Goal: Complete application form: Complete application form

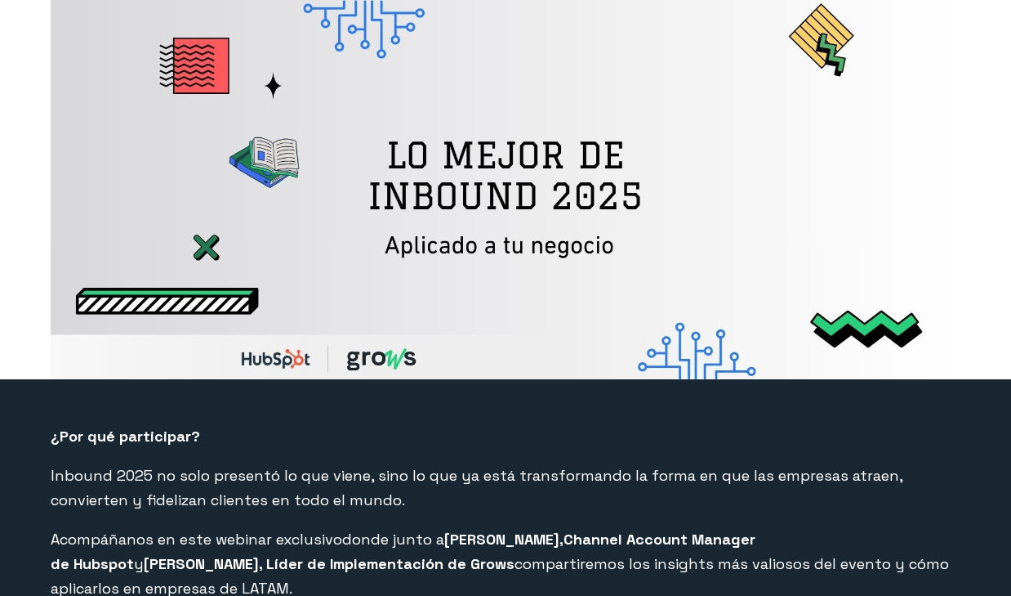
select select "PE"
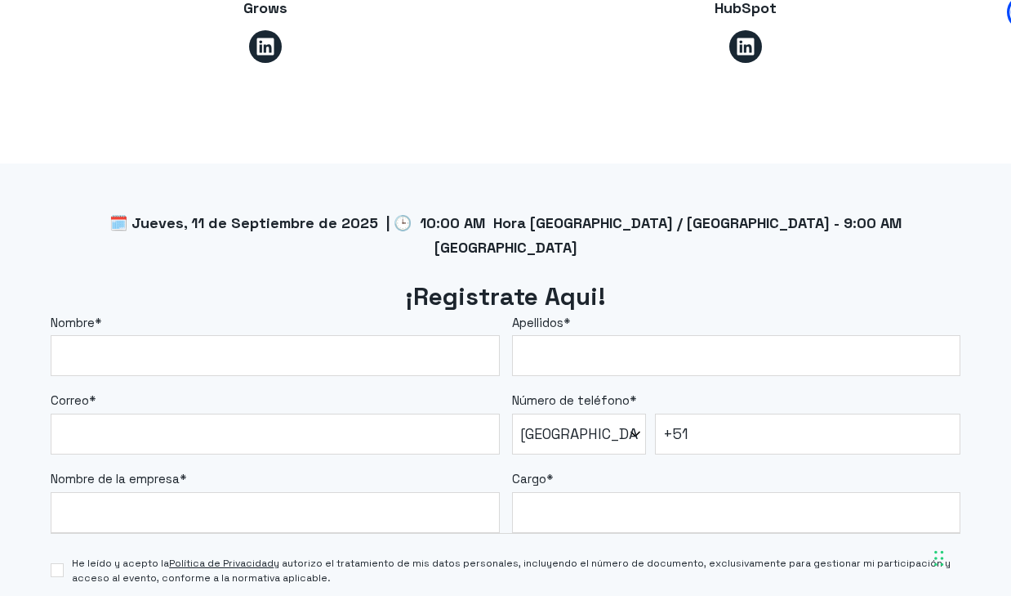
scroll to position [1175, 0]
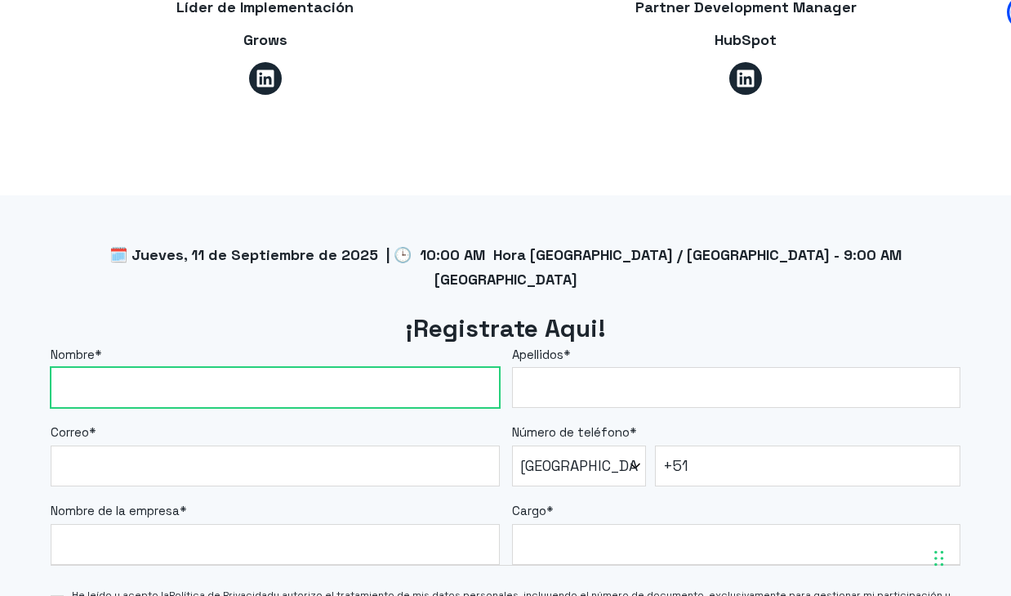
click at [364, 367] on input "Nombre *" at bounding box center [275, 387] width 449 height 41
type input "[PERSON_NAME]"
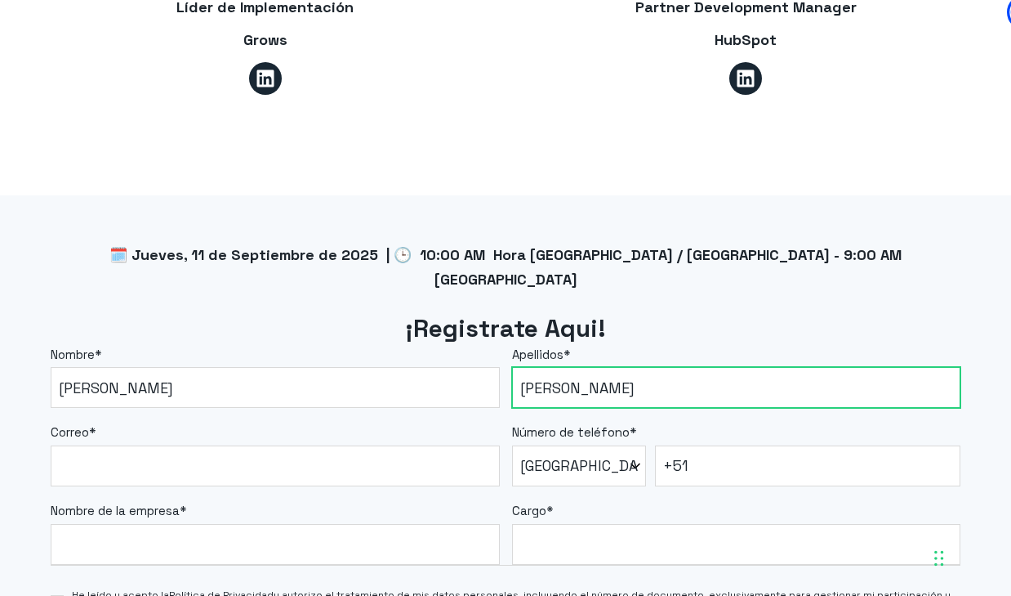
type input "[PERSON_NAME]"
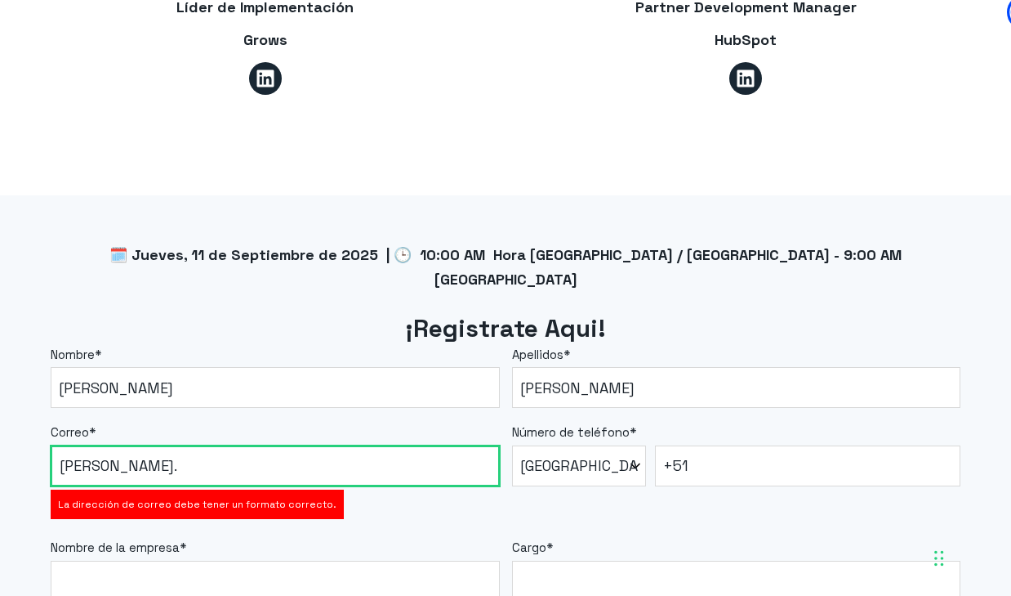
type input "[PERSON_NAME][EMAIL_ADDRESS][PERSON_NAME][DOMAIN_NAME]"
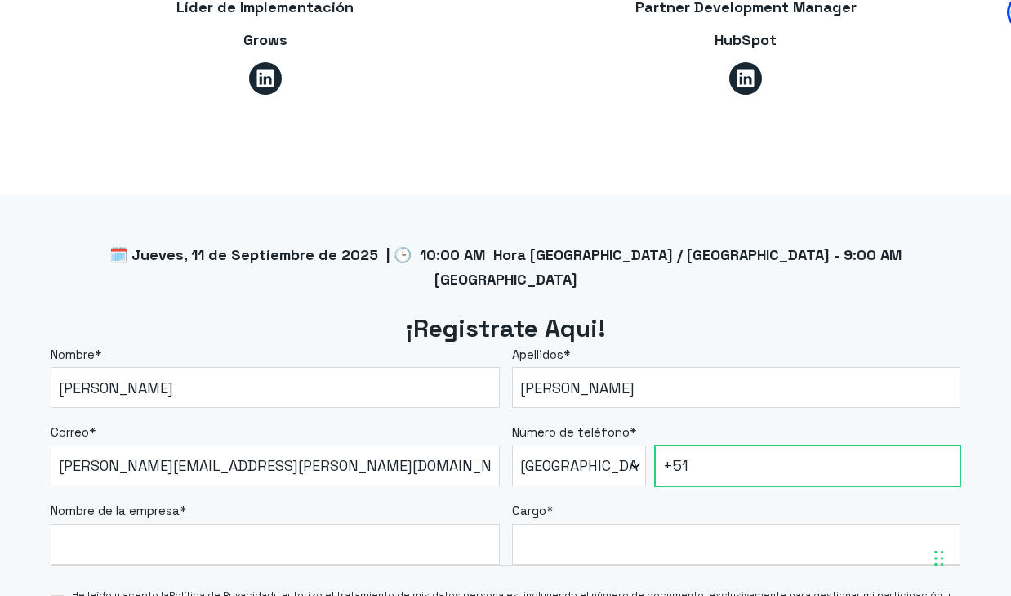
click at [713, 445] on input "+51" at bounding box center [808, 465] width 306 height 41
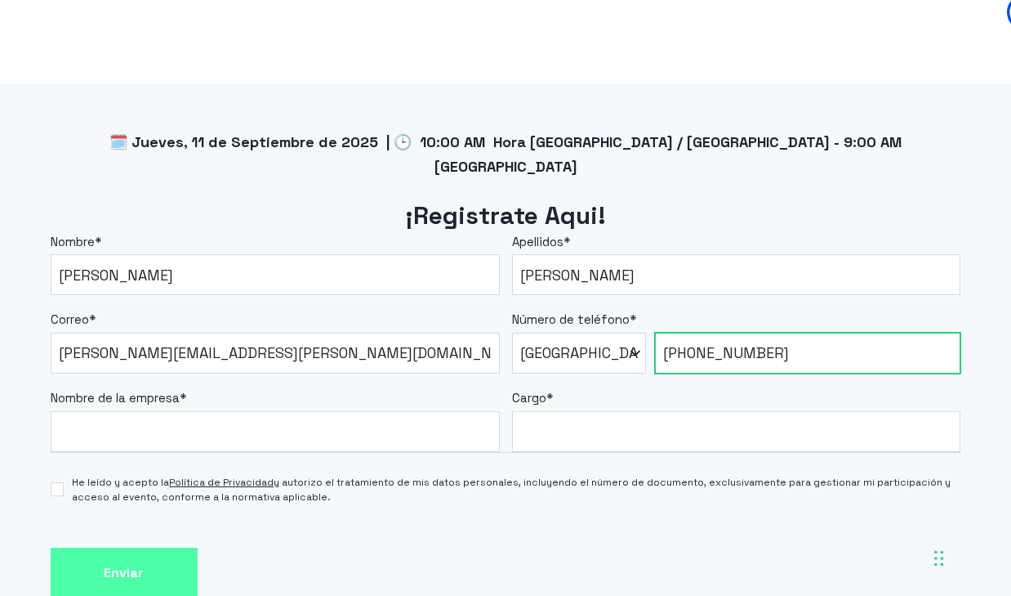
scroll to position [1319, 0]
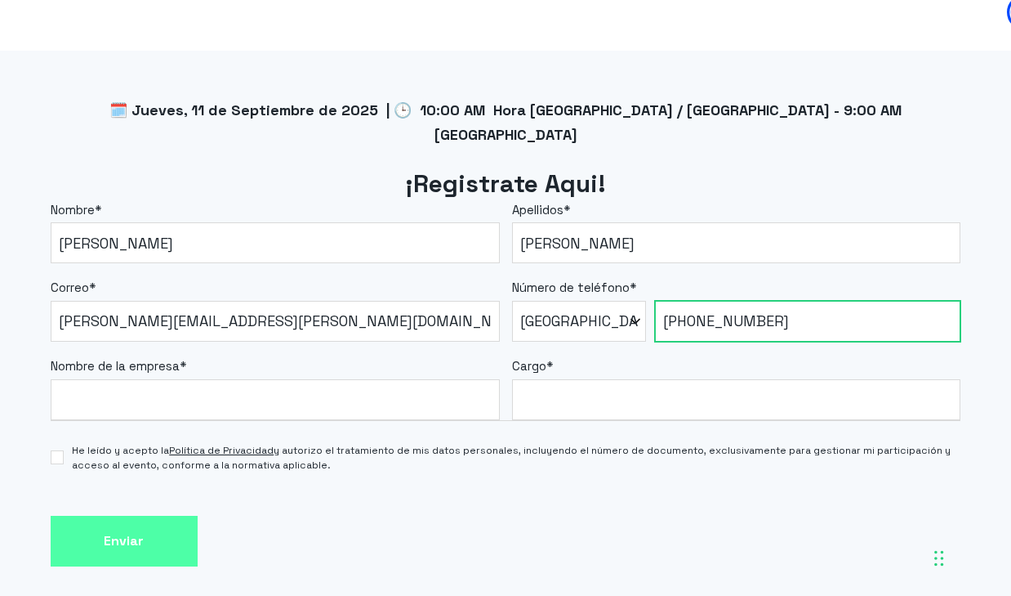
type input "[PHONE_NUMBER]"
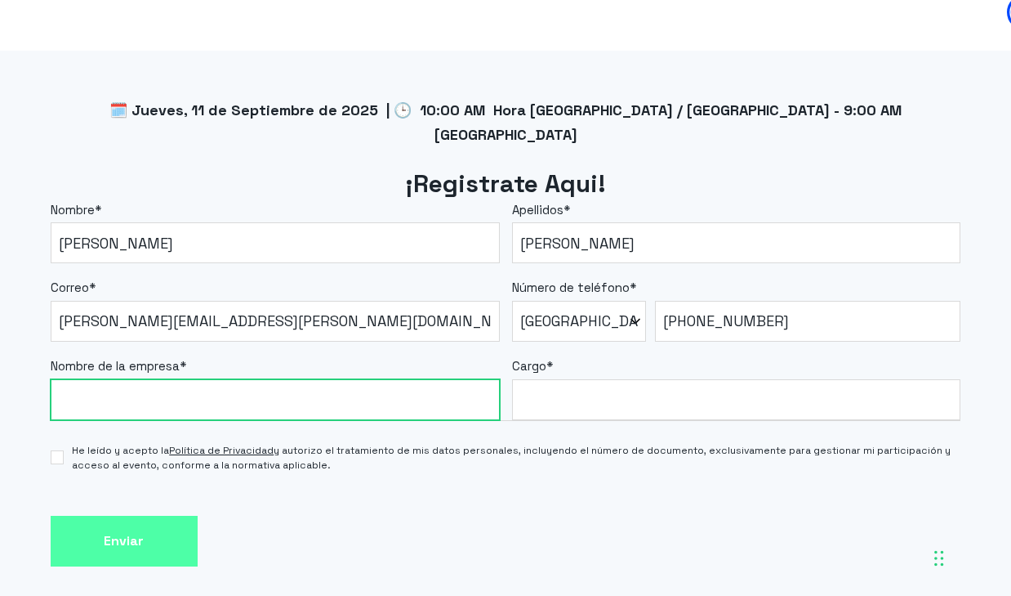
click at [409, 379] on input "Nombre de la empresa *" at bounding box center [275, 399] width 449 height 41
type input "Menorca inversiones"
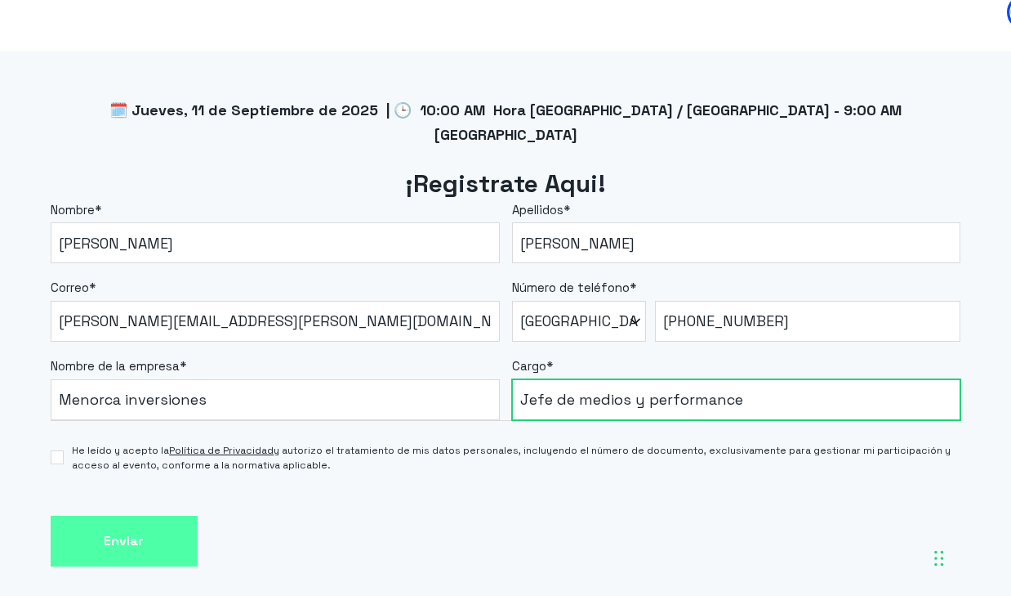
type input "Jefe de medios y performance"
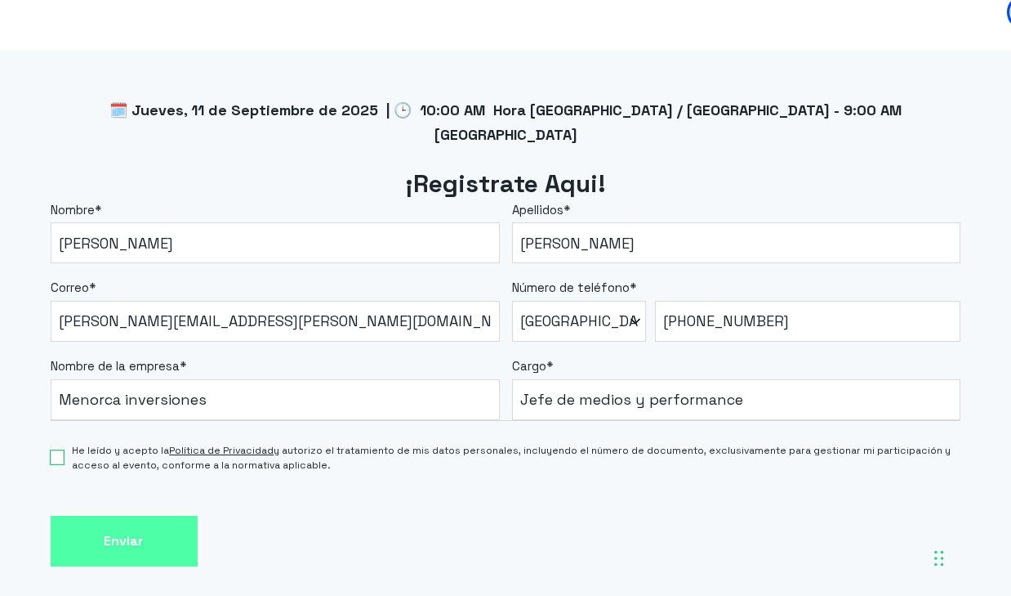
click at [54, 450] on input "He leído y acepto la Política de Privacidad y autorizo el tratamiento de mis da…" at bounding box center [57, 457] width 13 height 14
checkbox input "true"
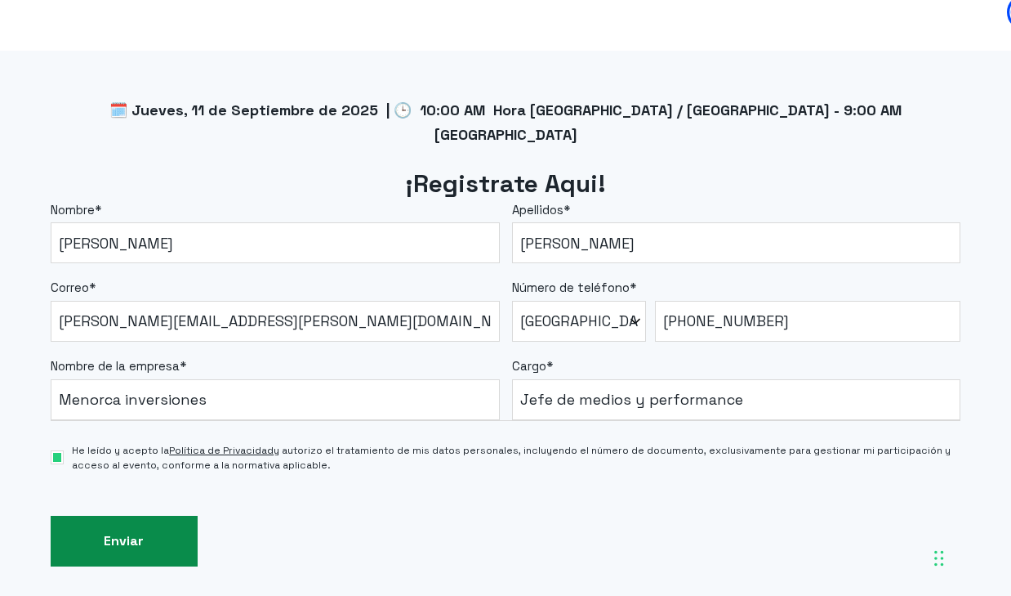
click at [108, 515] on input "Enviar" at bounding box center [124, 540] width 147 height 51
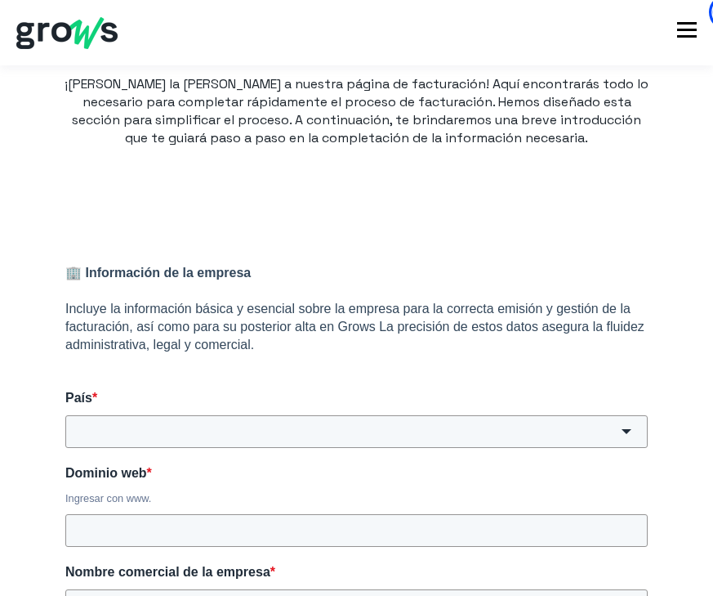
scroll to position [174, 0]
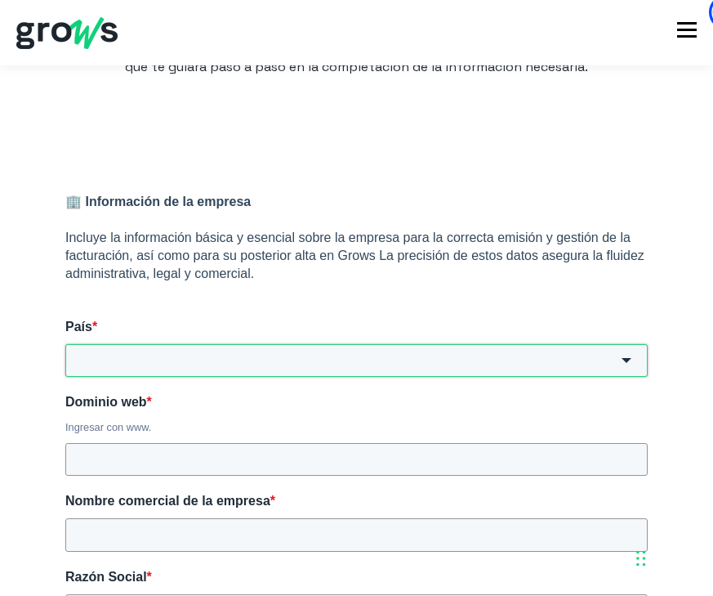
click at [290, 359] on input "País *" at bounding box center [356, 360] width 582 height 33
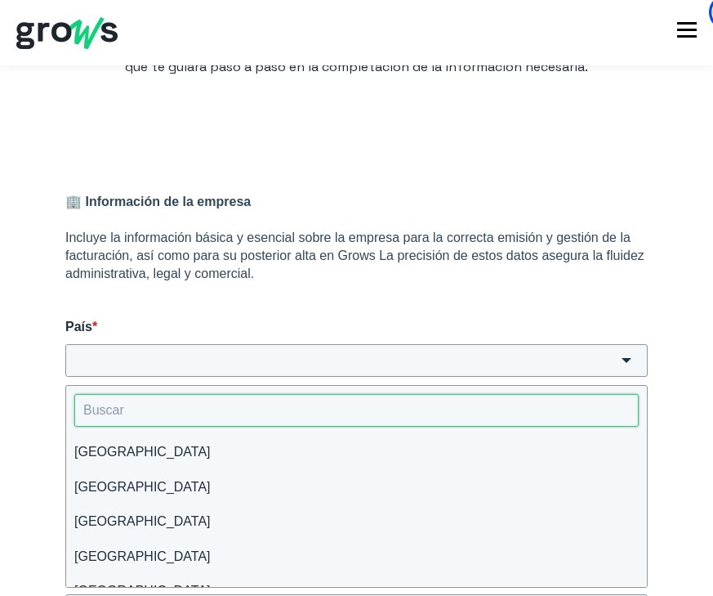
click at [261, 404] on input "HubSpot Form" at bounding box center [356, 410] width 564 height 33
type input "per"
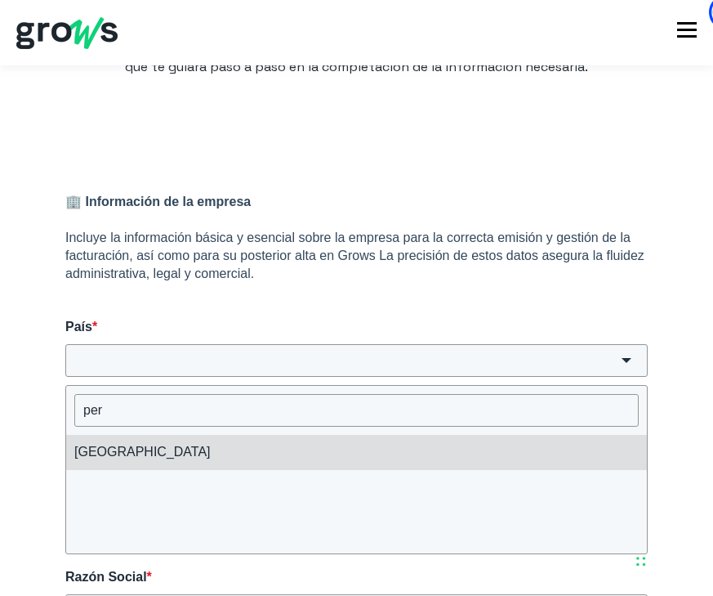
click at [185, 457] on li "Perú" at bounding box center [356, 452] width 581 height 34
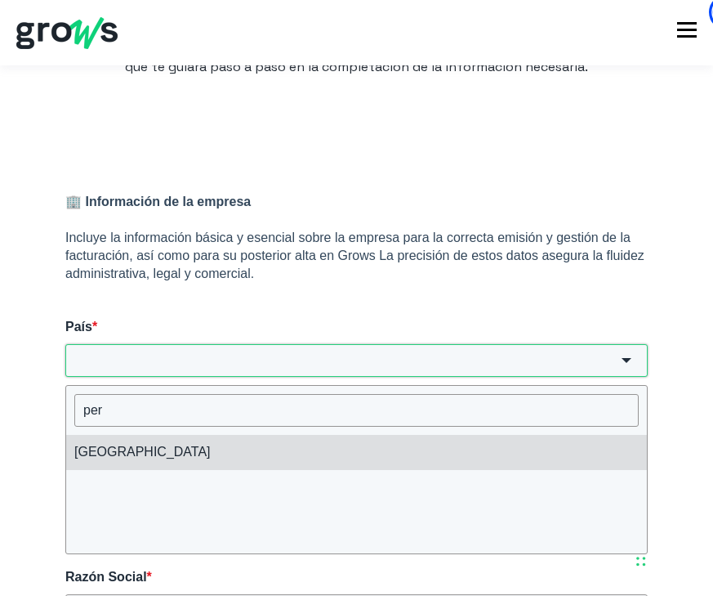
type input "Perú"
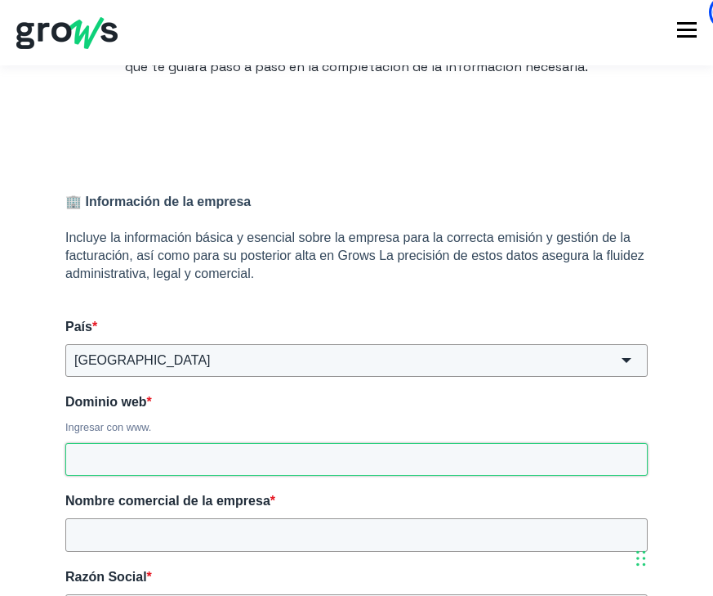
click at [141, 460] on input "Dominio web *" at bounding box center [356, 459] width 582 height 33
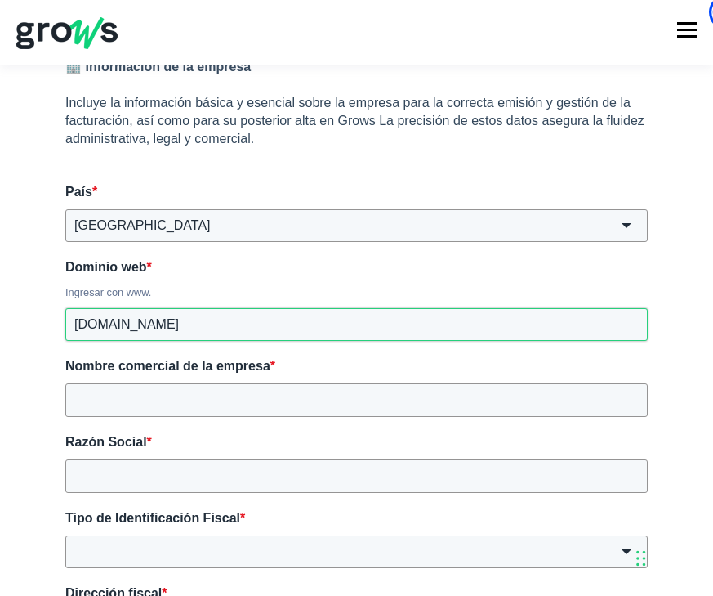
scroll to position [362, 0]
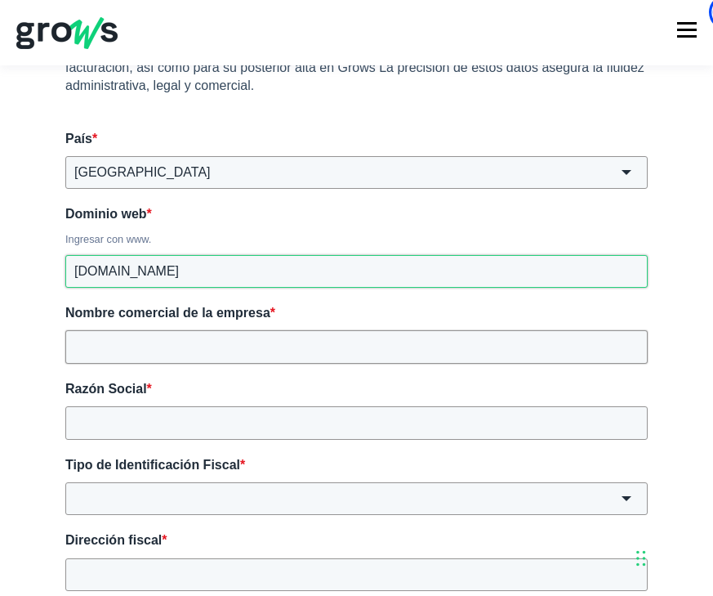
type input "www.menorca.pe"
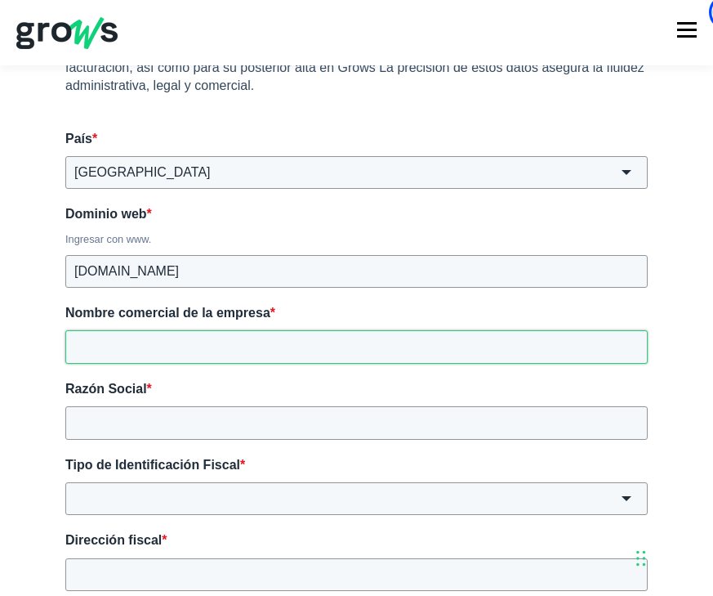
click at [165, 337] on input "Nombre comercial de la empresa *" at bounding box center [356, 346] width 582 height 33
type input "Menorca"
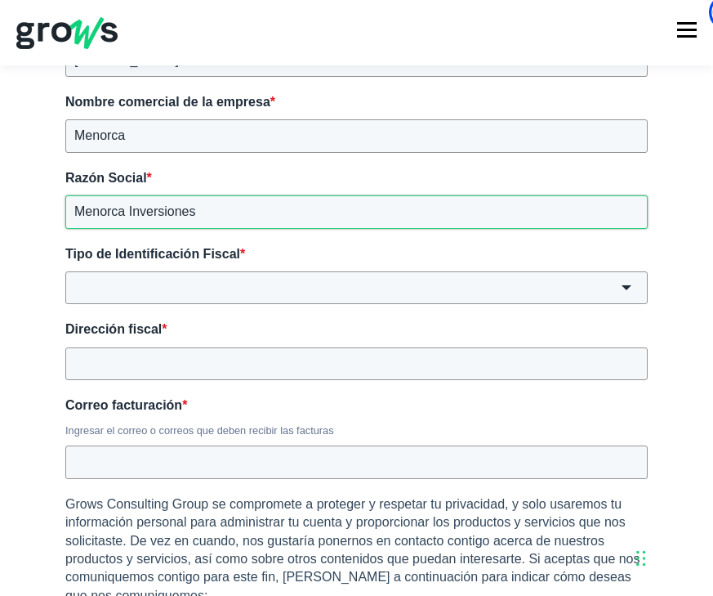
scroll to position [636, 0]
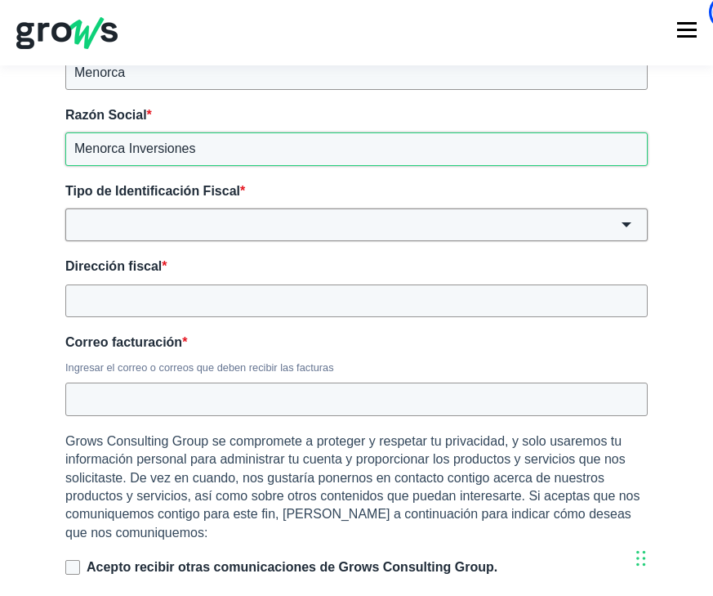
type input "Menorca Inversiones"
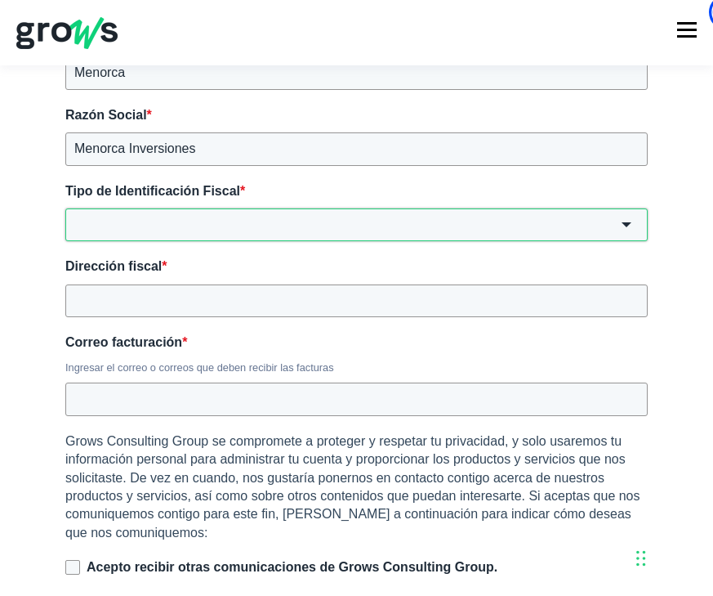
click at [261, 220] on input "Tipo de Identificación Fiscal *" at bounding box center [356, 224] width 582 height 33
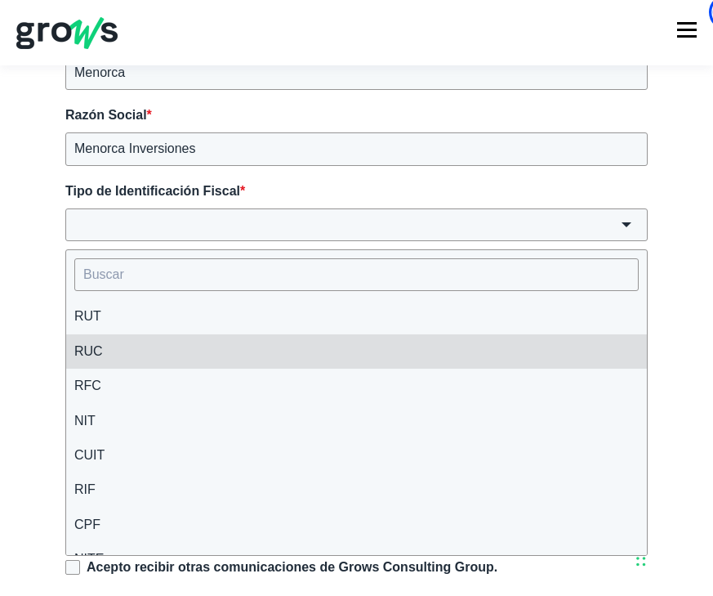
click at [164, 350] on li "RUC" at bounding box center [356, 351] width 581 height 34
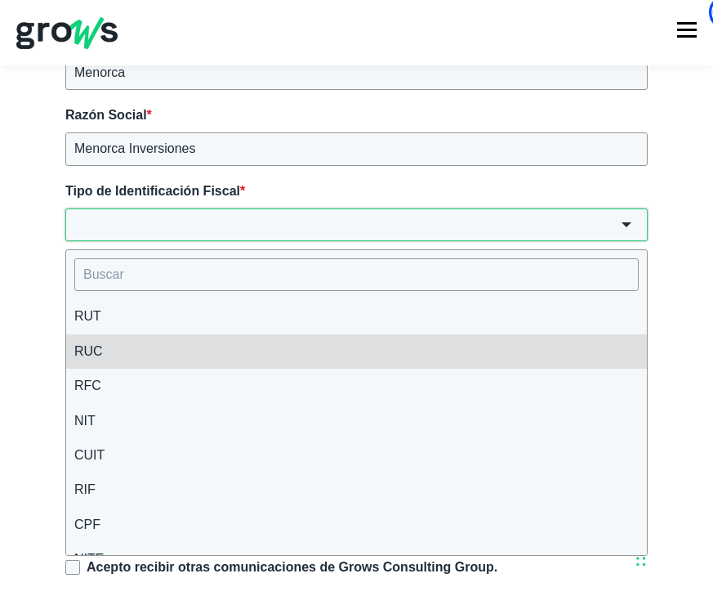
type input "RUC"
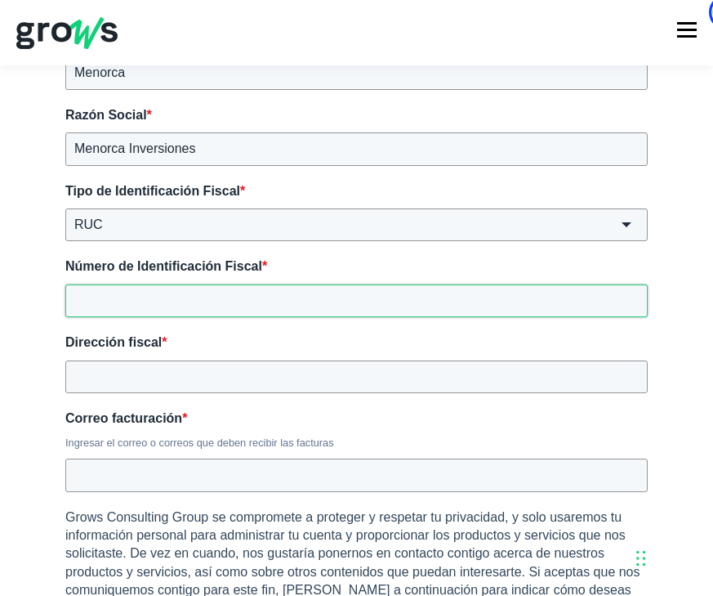
click at [197, 291] on input "Número de Identificación Fiscal *" at bounding box center [356, 300] width 582 height 33
click at [172, 301] on input "20175332" at bounding box center [356, 300] width 582 height 33
paste input "3223626"
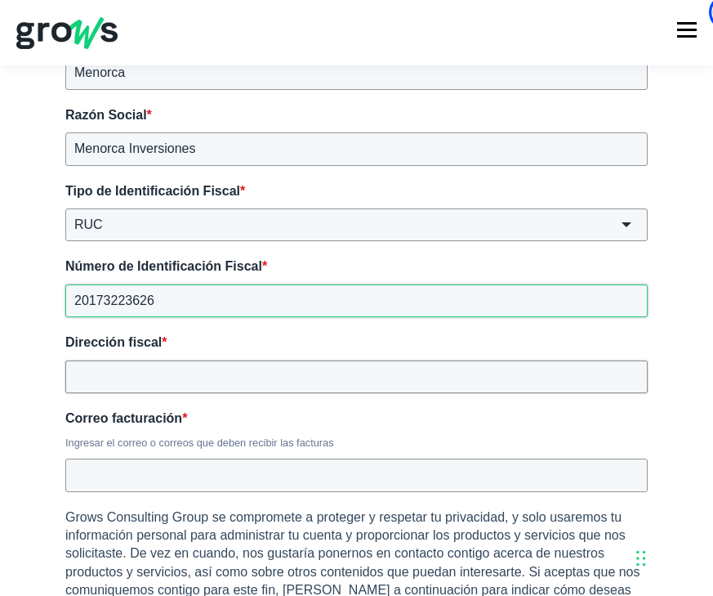
type input "20173223626"
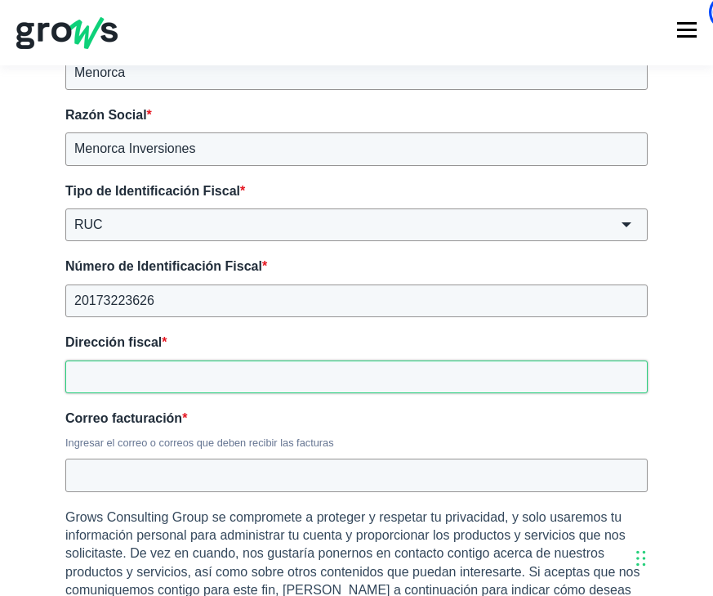
click at [155, 377] on input "Dirección fiscal *" at bounding box center [356, 376] width 582 height 33
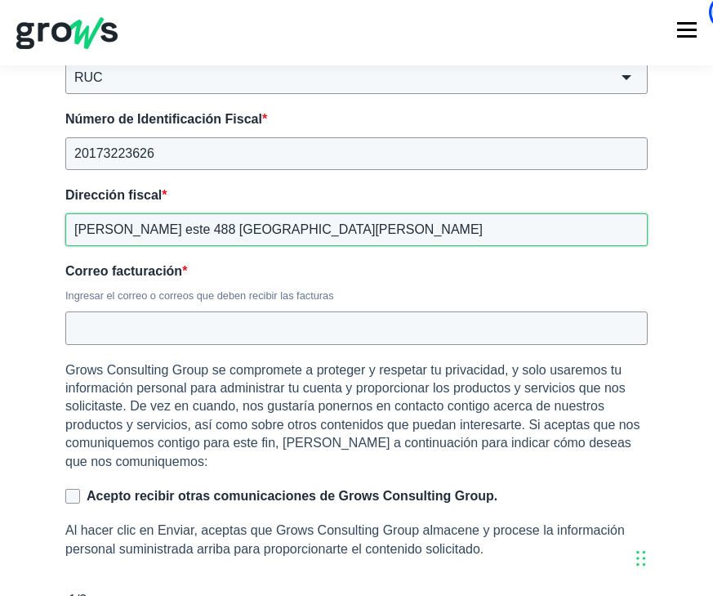
scroll to position [857, 0]
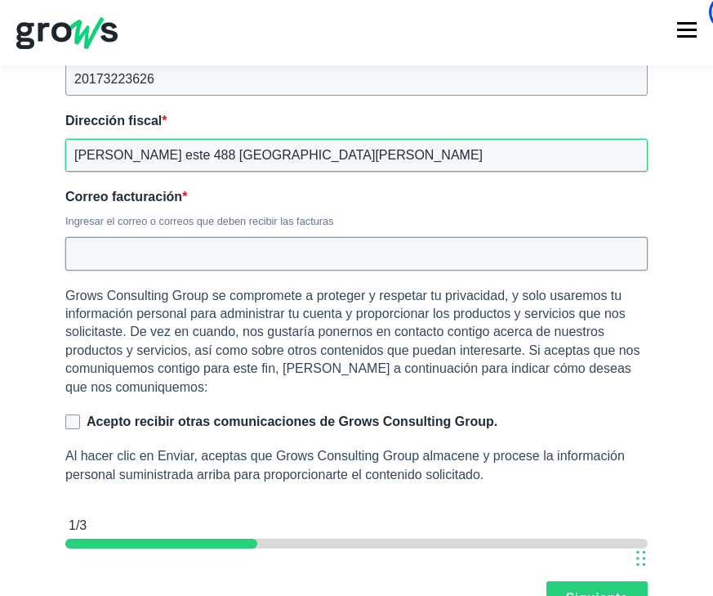
type input "Javier prado este 488 San Isidro"
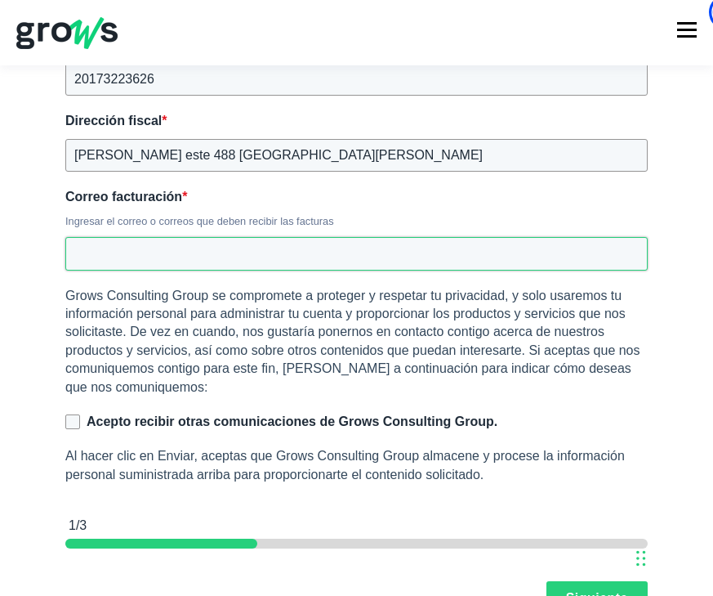
click at [254, 261] on input "Correo facturación *" at bounding box center [356, 253] width 582 height 33
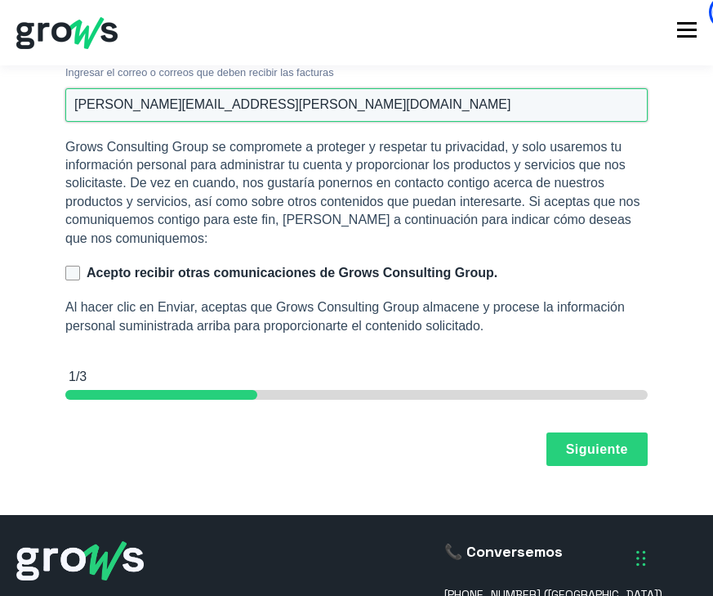
scroll to position [1023, 0]
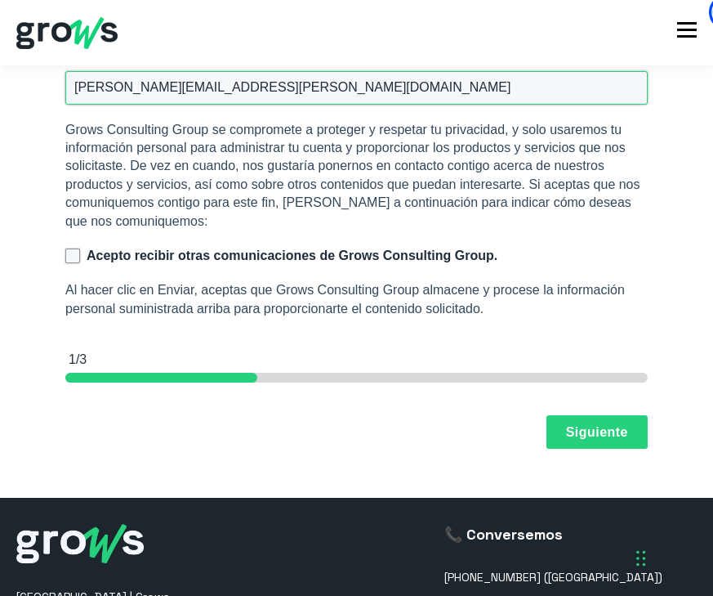
type input "[PERSON_NAME][EMAIL_ADDRESS][PERSON_NAME][DOMAIN_NAME]"
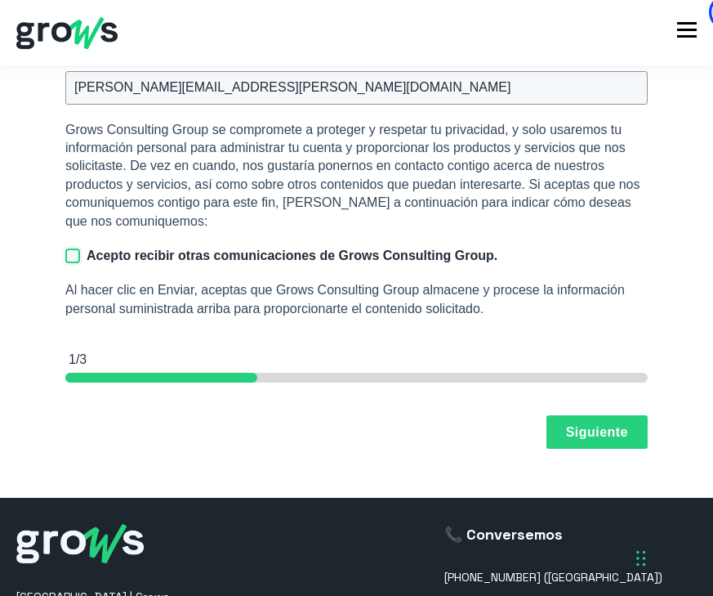
click at [74, 257] on input "Acepto recibir otras comunicaciones de Grows Consulting Group." at bounding box center [72, 255] width 15 height 15
checkbox input "true"
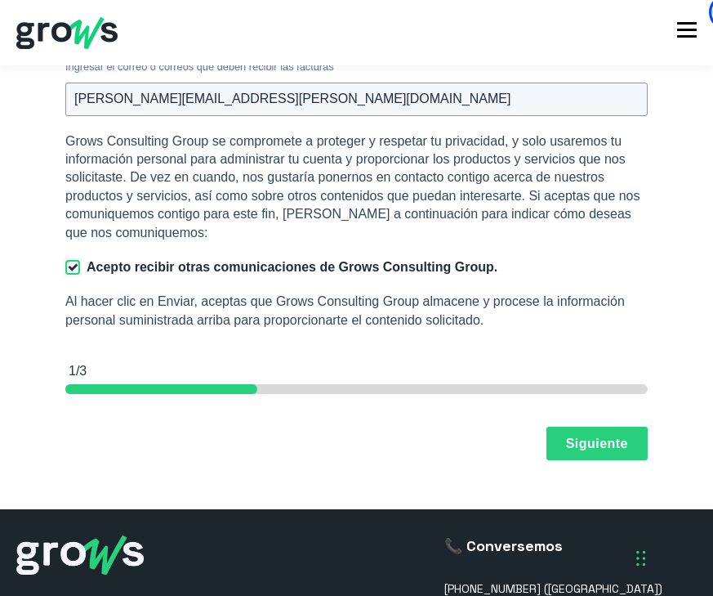
scroll to position [872, 0]
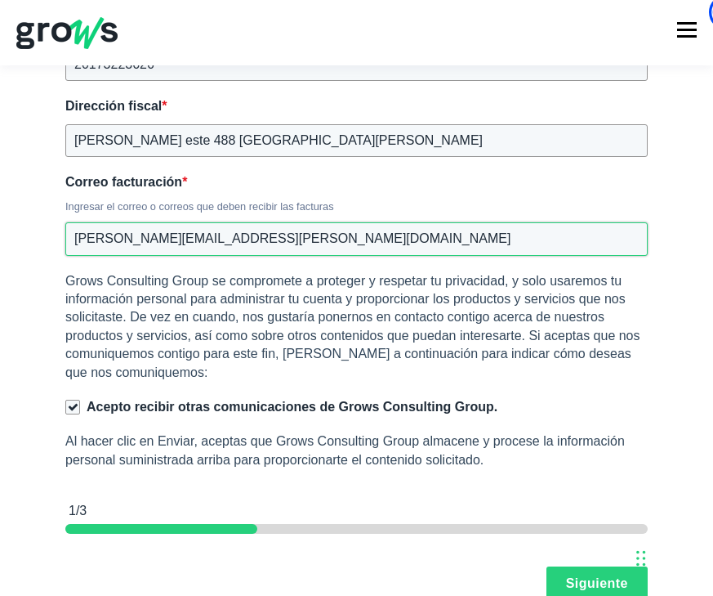
click at [343, 247] on input "[PERSON_NAME][EMAIL_ADDRESS][PERSON_NAME][DOMAIN_NAME]" at bounding box center [356, 238] width 582 height 33
type input "silvia.zambrano@menorca.com.pe, ivan.nicho@menorca.com.pe"
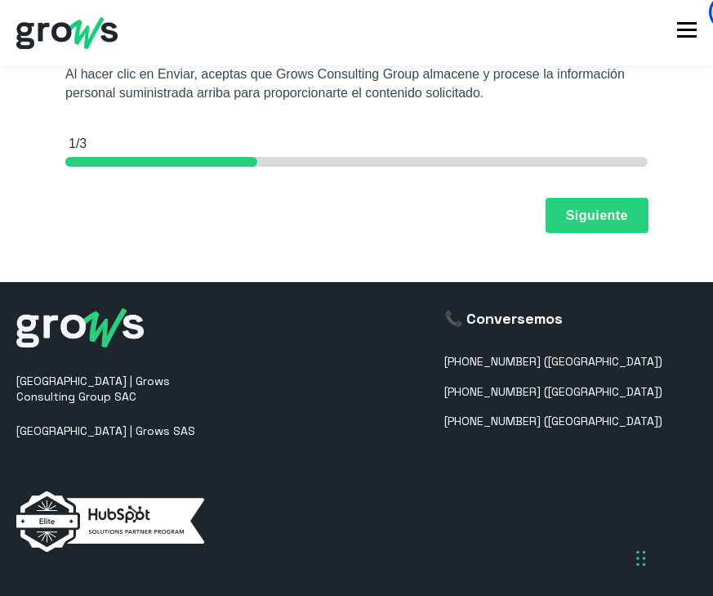
click at [609, 201] on button "Siguiente" at bounding box center [597, 216] width 101 height 34
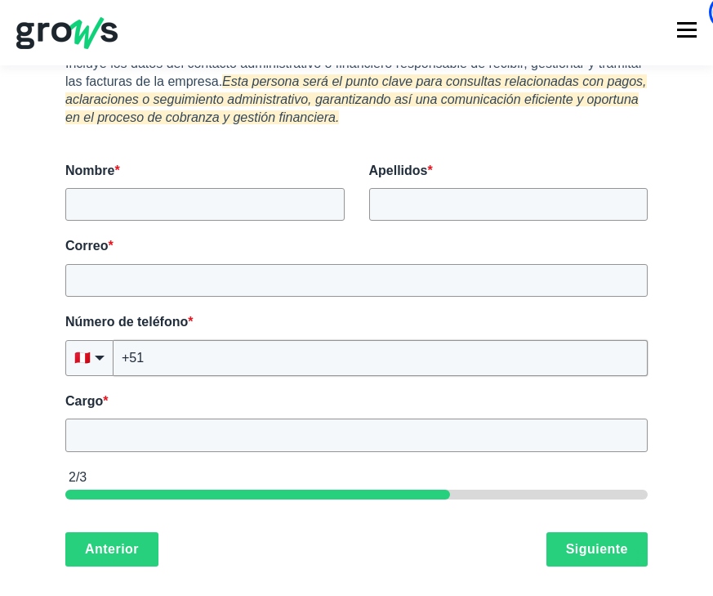
scroll to position [334, 0]
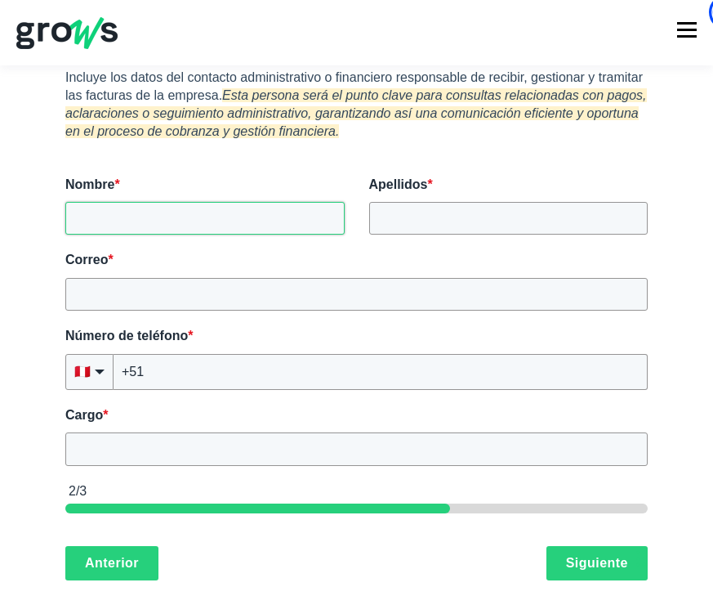
click at [235, 204] on input "Nombre *" at bounding box center [204, 218] width 279 height 33
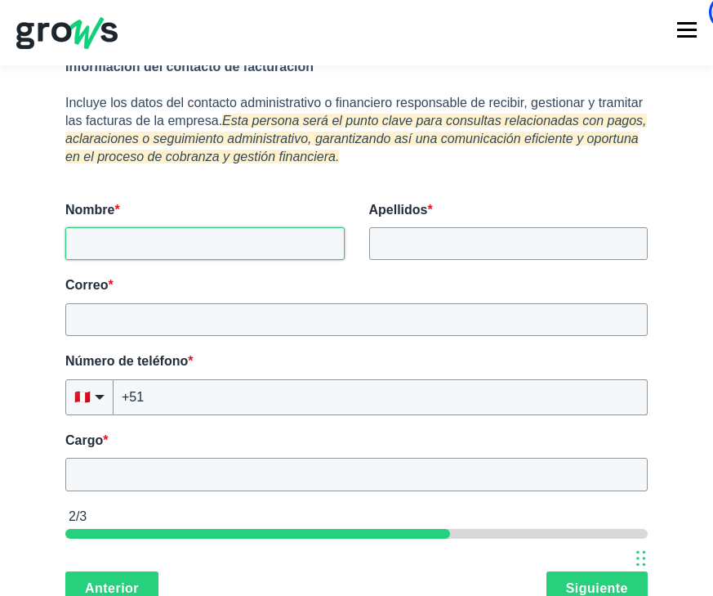
scroll to position [311, 0]
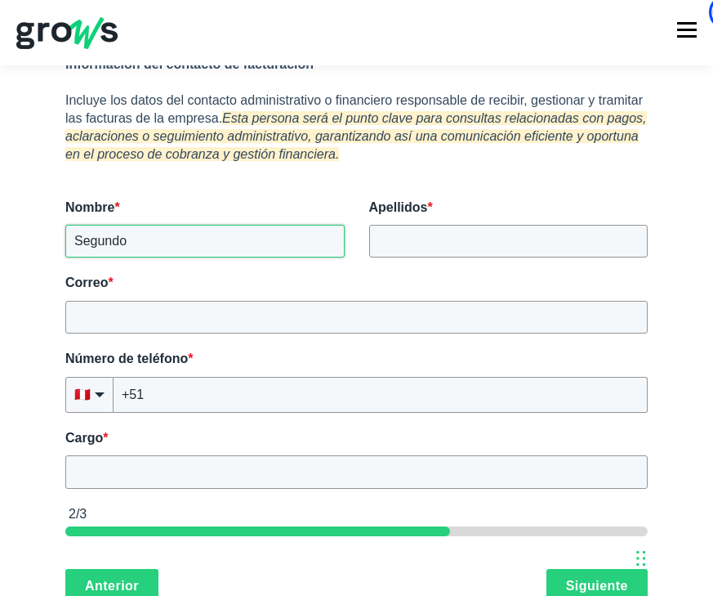
type input "Segundo"
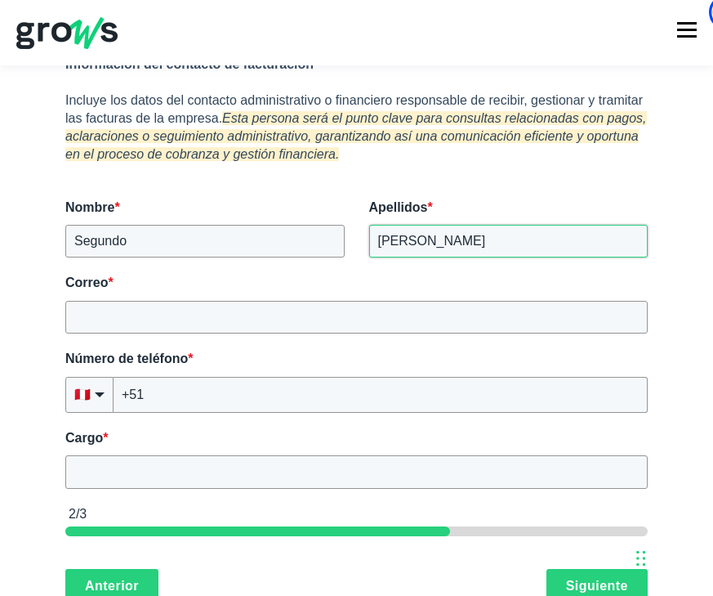
type input "Torres"
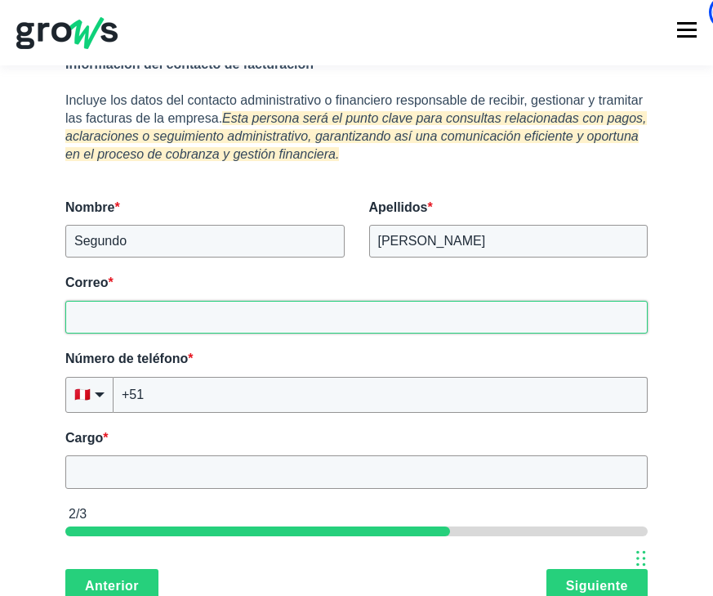
click at [172, 328] on input "Correo *" at bounding box center [356, 317] width 582 height 33
type input "storres@menorca.com.pe"
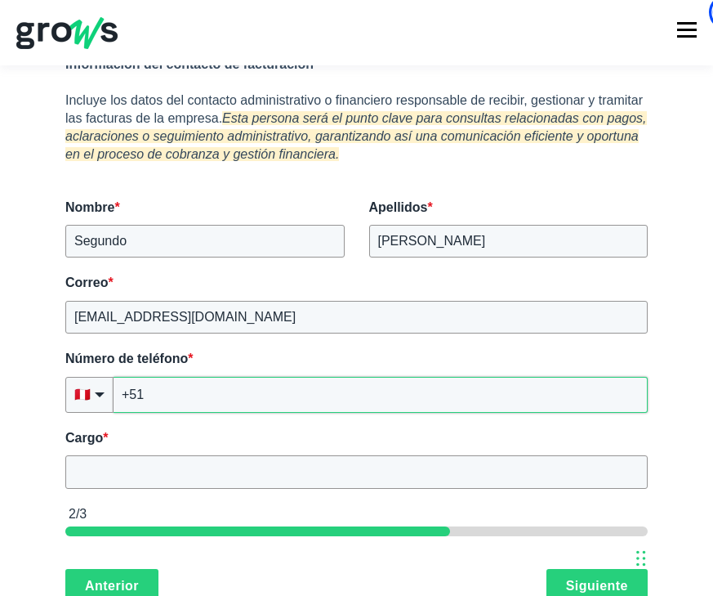
click at [197, 390] on input "+51" at bounding box center [381, 395] width 534 height 36
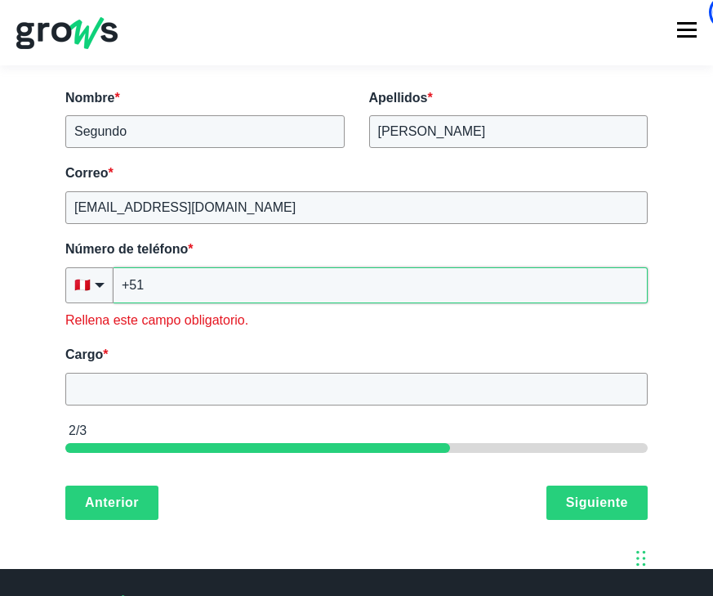
scroll to position [410, 0]
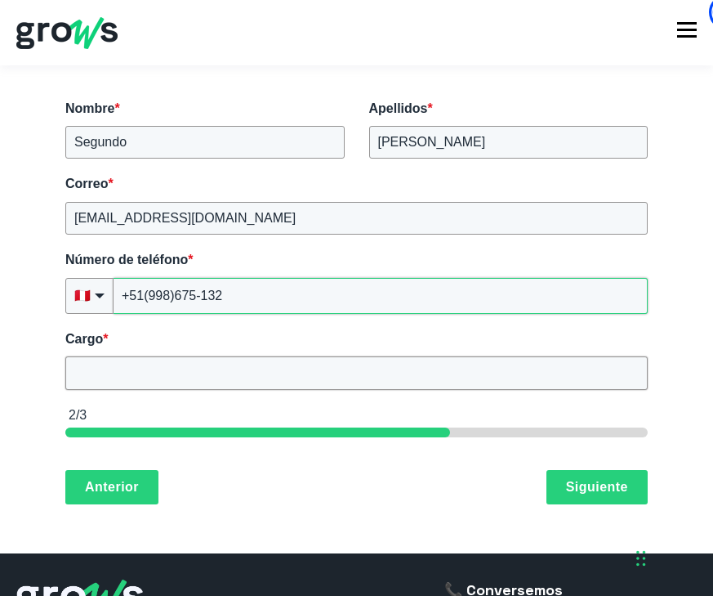
type input "+51(998)675-132"
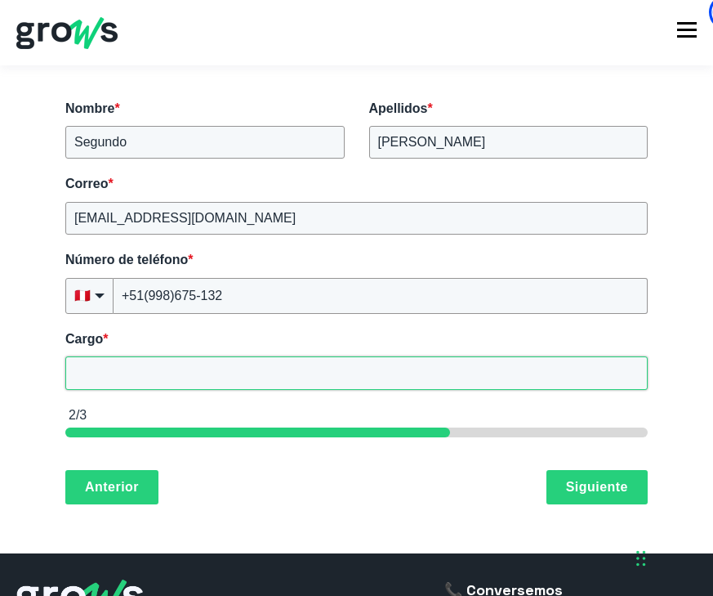
click at [217, 358] on input "Cargo *" at bounding box center [356, 372] width 582 height 33
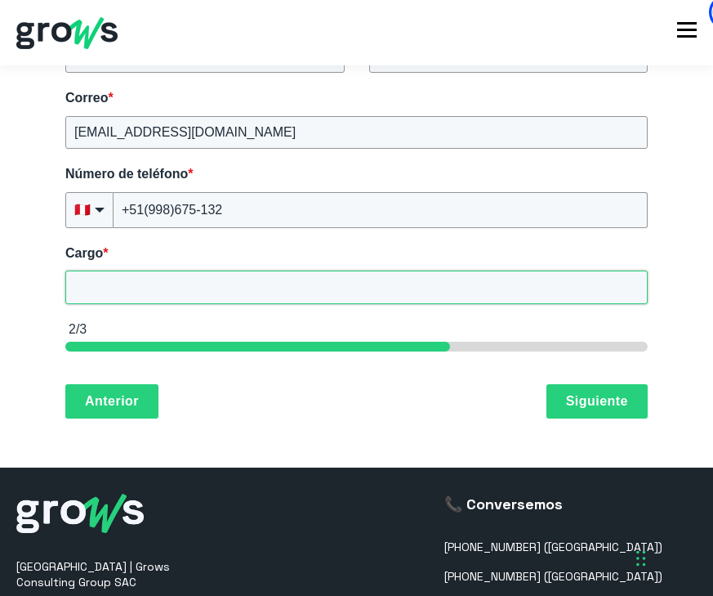
scroll to position [498, 0]
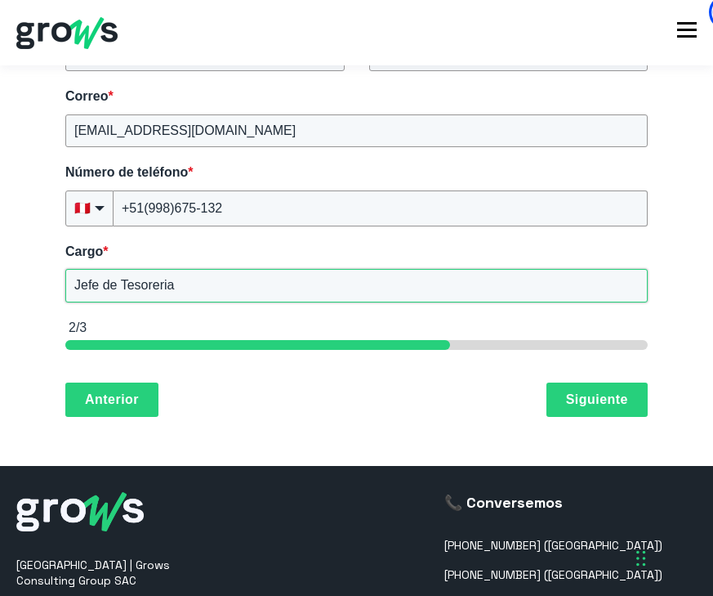
type input "Jefe de Tesoreria"
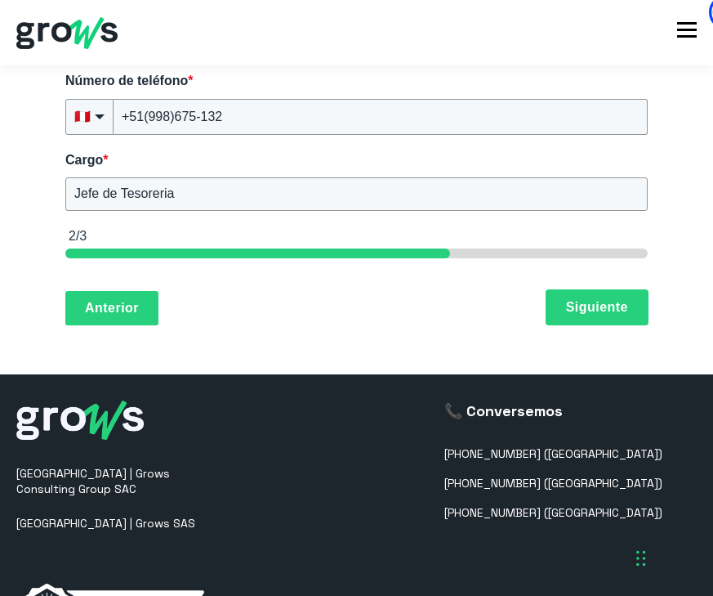
click at [628, 315] on button "Siguiente" at bounding box center [597, 307] width 101 height 34
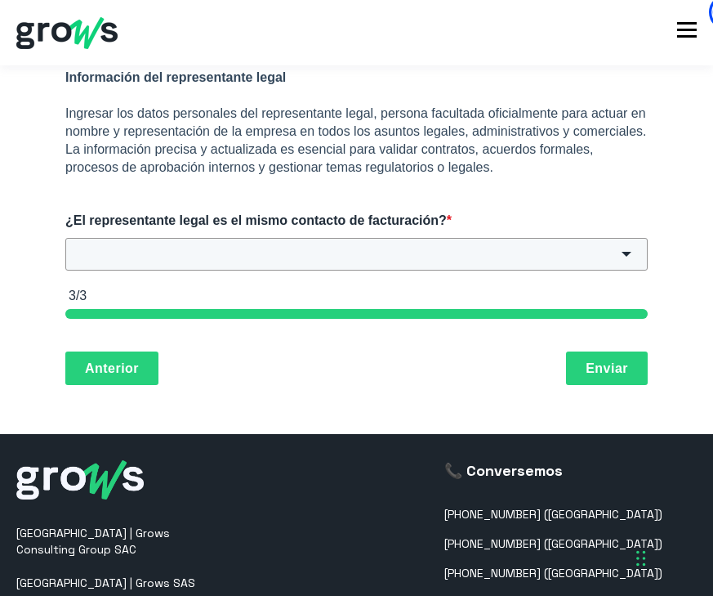
scroll to position [292, 0]
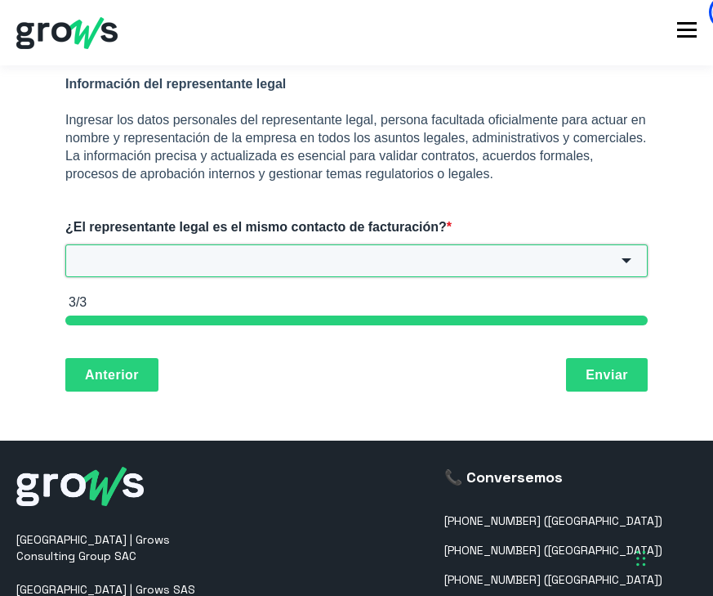
click at [410, 265] on input "¿El representante legal es el mismo contacto de facturación? *" at bounding box center [356, 260] width 582 height 33
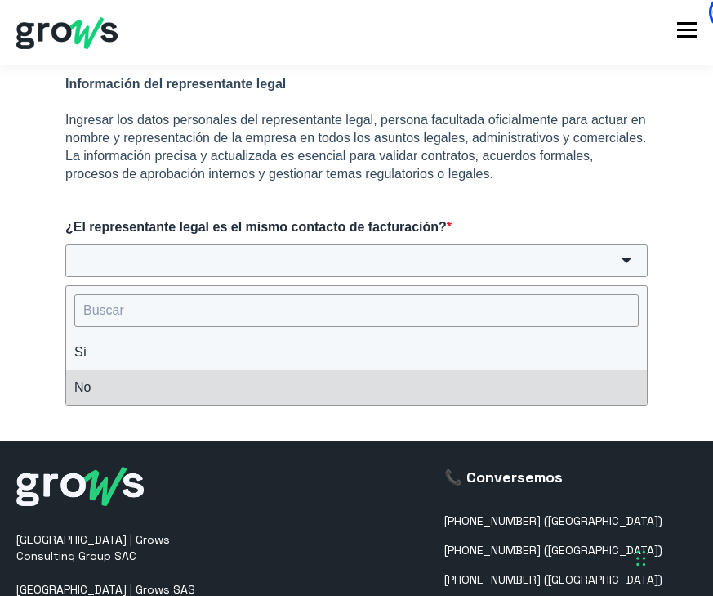
click at [289, 395] on li "No" at bounding box center [356, 387] width 581 height 34
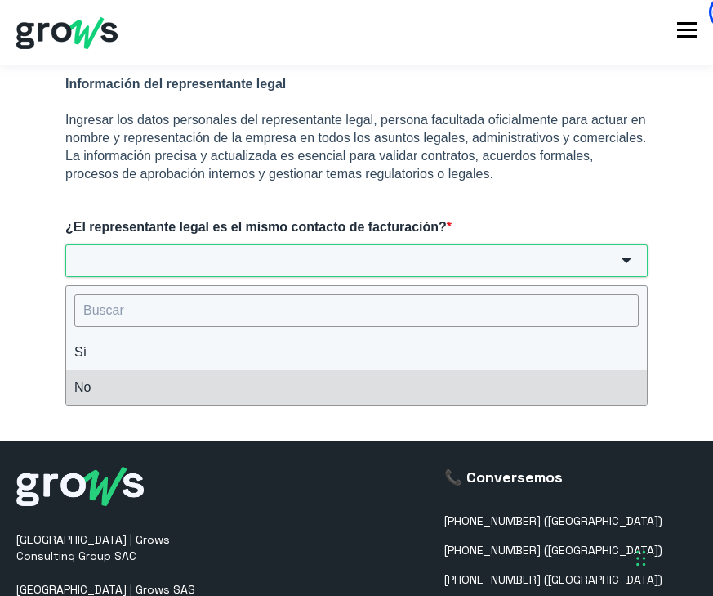
type input "No"
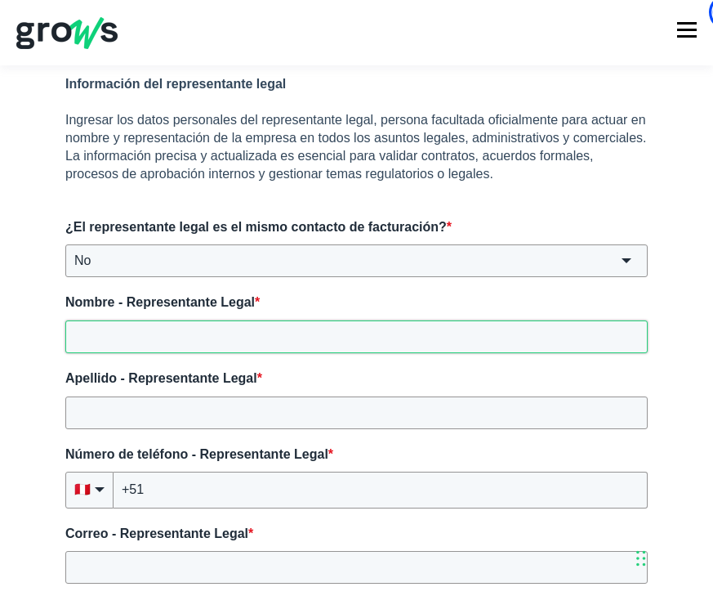
click at [296, 343] on input "Nombre - Representante Legal *" at bounding box center [356, 336] width 582 height 33
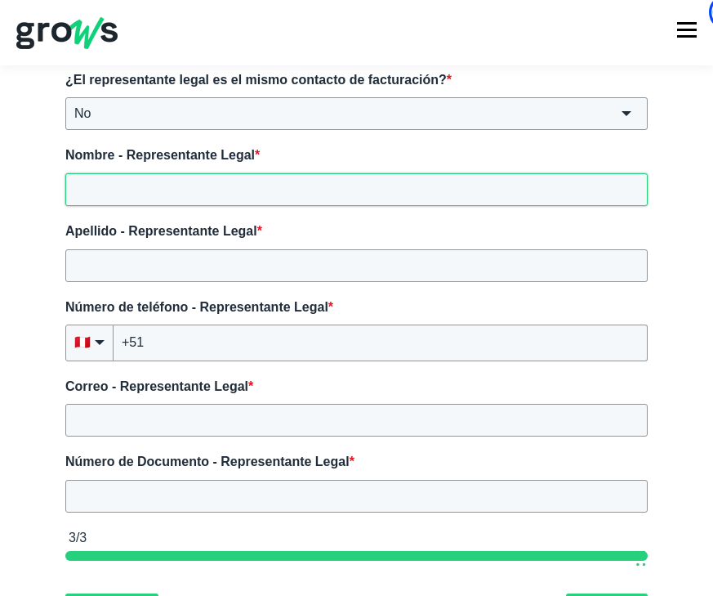
scroll to position [442, 0]
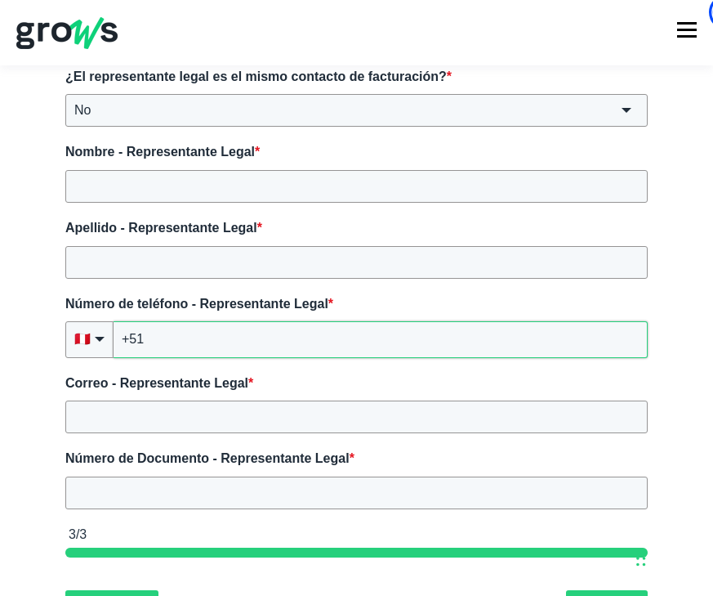
click at [322, 352] on input "+51" at bounding box center [381, 339] width 534 height 36
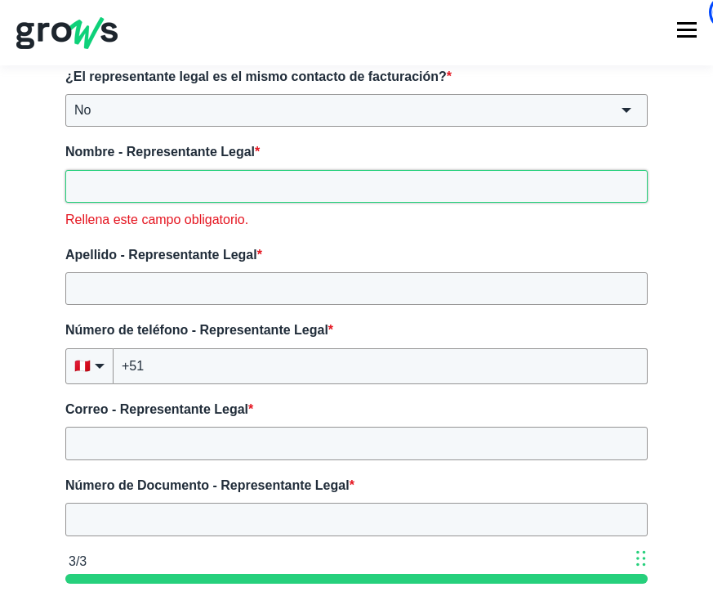
click at [306, 176] on input "Nombre - Representante Legal *" at bounding box center [356, 186] width 582 height 33
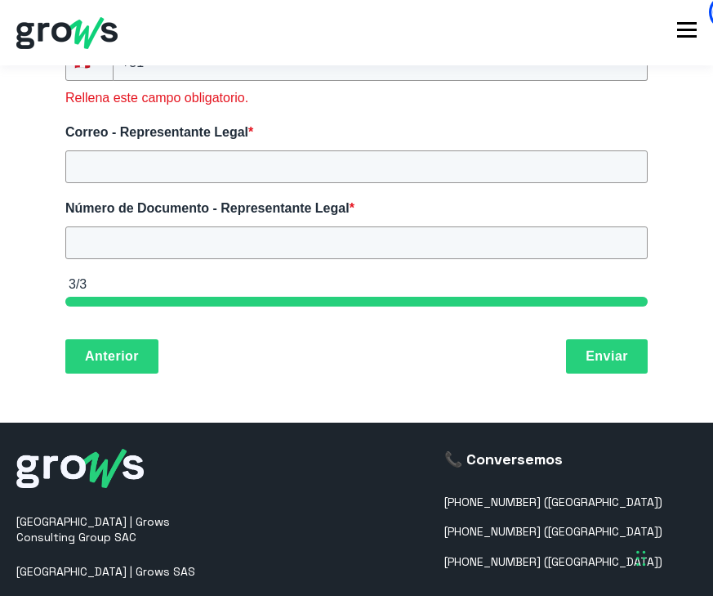
scroll to position [882, 0]
